Goal: Task Accomplishment & Management: Use online tool/utility

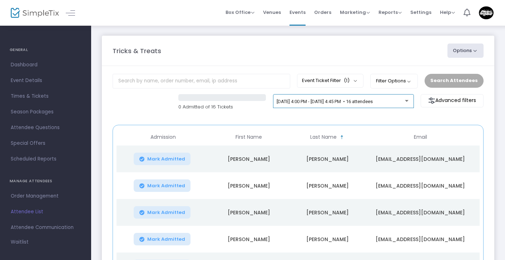
click at [365, 106] on div "[DATE] 4:00 PM - [DATE] 4:45 PM • 16 attendees" at bounding box center [342, 103] width 133 height 10
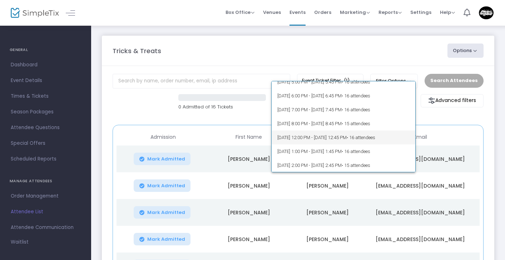
scroll to position [116, 0]
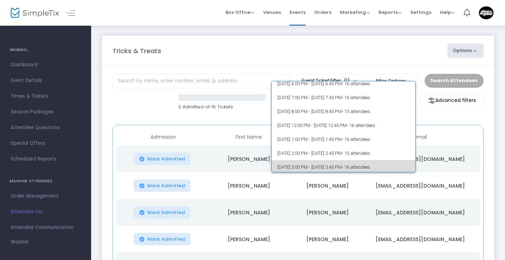
click at [364, 165] on span "[DATE] 3:00 PM - [DATE] 3:45 PM • 16 attendees" at bounding box center [343, 167] width 133 height 14
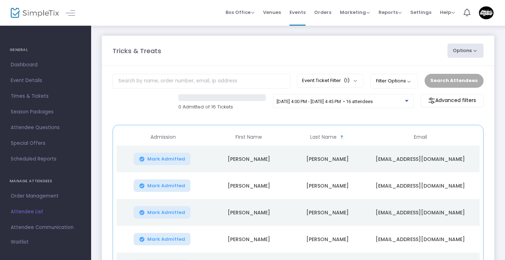
scroll to position [118, 0]
click at [451, 79] on button "Search Attendees" at bounding box center [453, 81] width 59 height 14
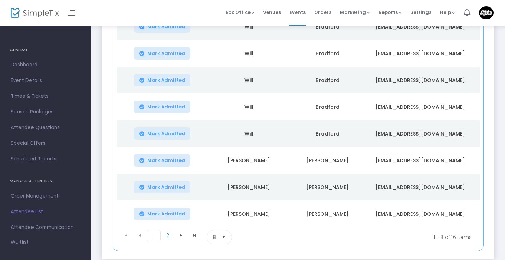
scroll to position [142, 0]
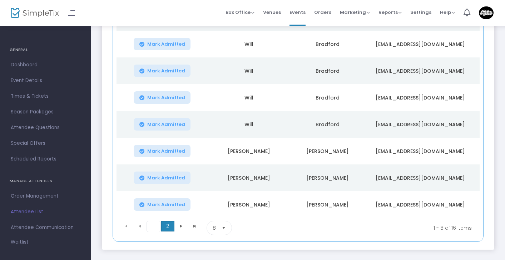
click at [164, 227] on span "2" at bounding box center [168, 226] width 14 height 11
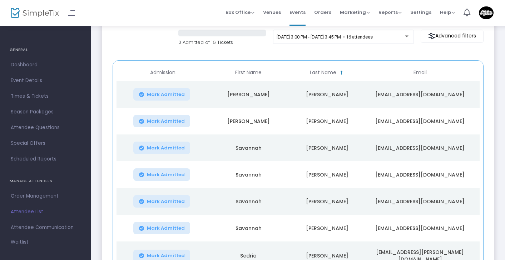
scroll to position [63, 0]
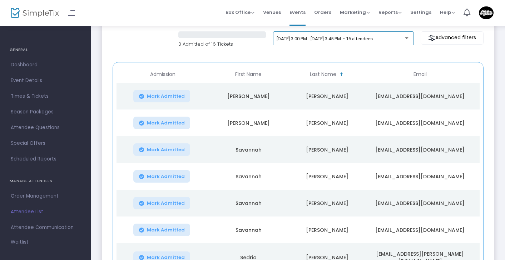
click at [354, 42] on div "[DATE] 3:00 PM - [DATE] 3:45 PM • 16 attendees" at bounding box center [342, 40] width 133 height 10
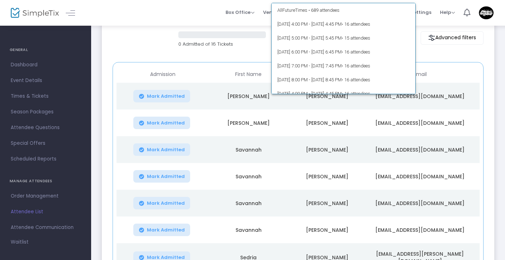
scroll to position [165, 0]
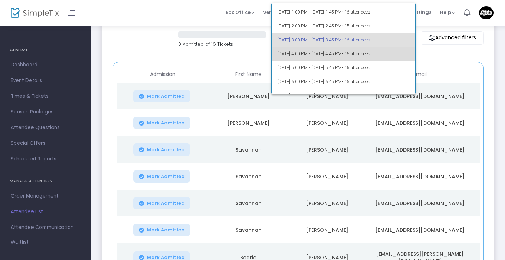
click at [354, 50] on span "[DATE] 4:00 PM - [DATE] 4:45 PM • 16 attendees" at bounding box center [343, 54] width 133 height 14
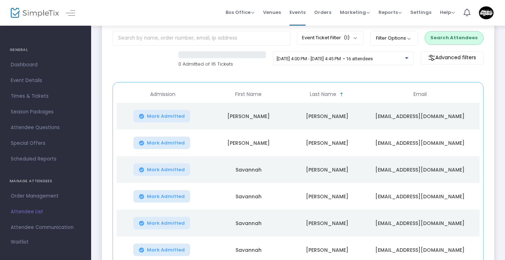
scroll to position [43, 0]
click at [448, 39] on button "Search Attendees" at bounding box center [453, 38] width 59 height 14
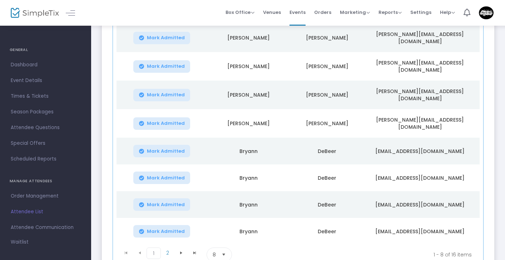
scroll to position [125, 0]
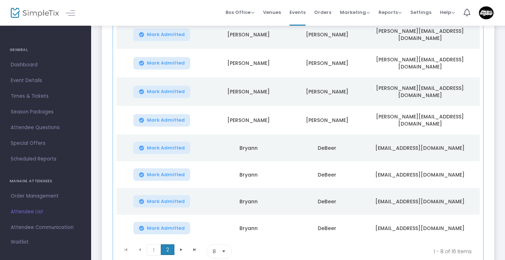
click at [166, 245] on span "2" at bounding box center [168, 250] width 14 height 11
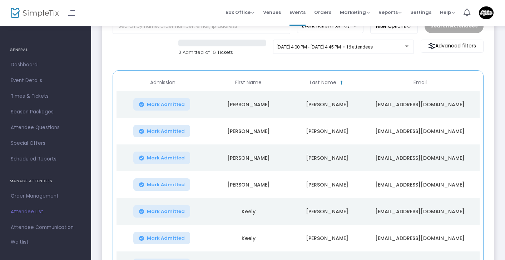
scroll to position [51, 0]
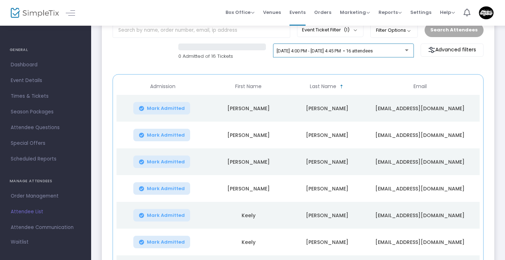
click at [349, 56] on div "[DATE] 4:00 PM - [DATE] 4:45 PM • 16 attendees" at bounding box center [342, 52] width 133 height 10
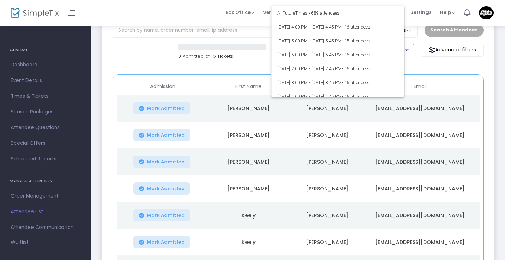
scroll to position [170, 0]
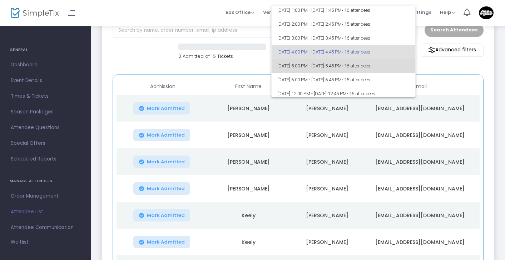
click at [349, 63] on span "[DATE] 5:00 PM - [DATE] 5:45 PM • 16 attendees" at bounding box center [343, 66] width 133 height 14
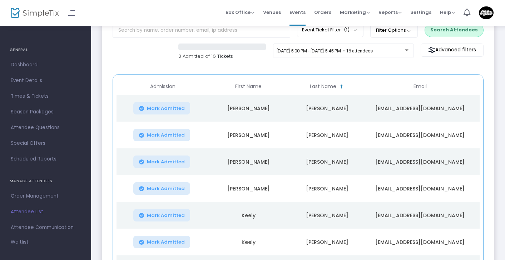
click at [444, 28] on button "Search Attendees" at bounding box center [453, 30] width 59 height 14
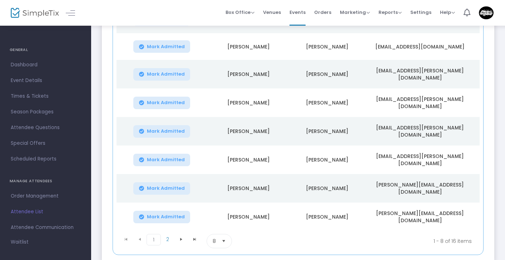
scroll to position [141, 0]
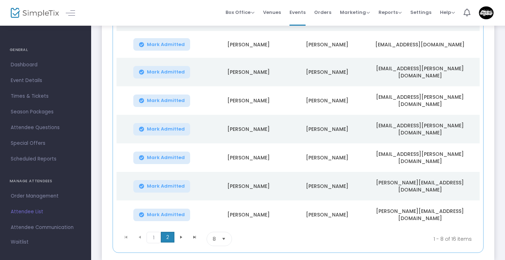
click at [164, 232] on span "2" at bounding box center [168, 237] width 14 height 11
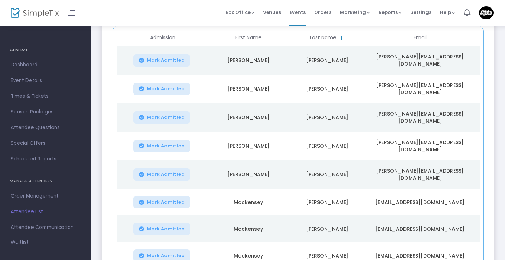
scroll to position [103, 0]
